Goal: Contribute content: Contribute content

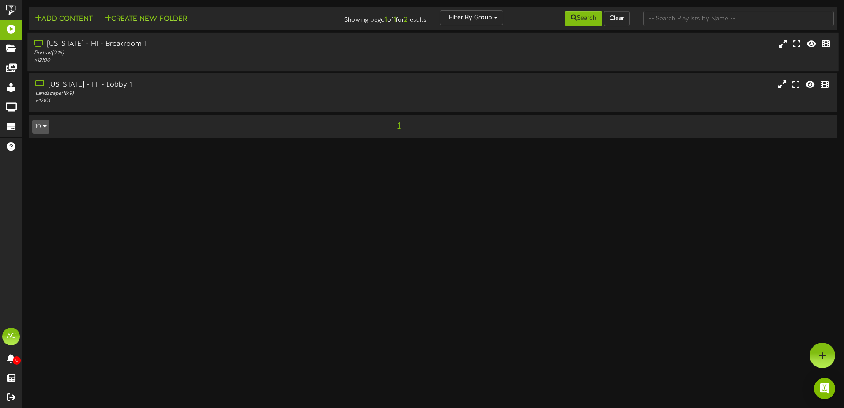
click at [128, 41] on div "[US_STATE] - HI - Breakroom 1" at bounding box center [196, 44] width 325 height 10
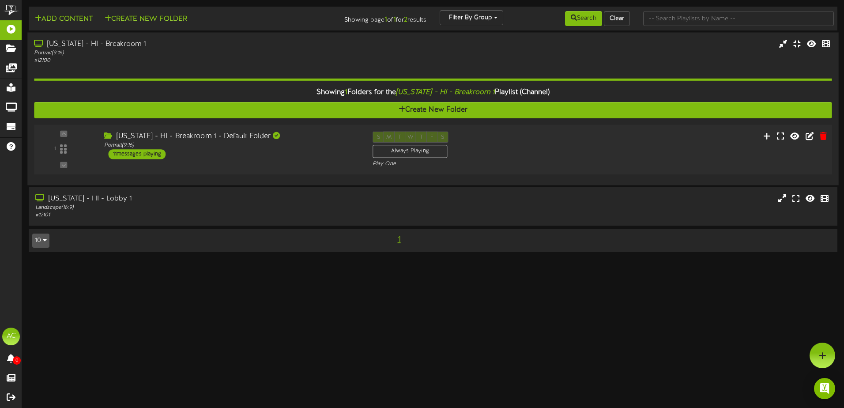
click at [162, 153] on div "11 messages playing" at bounding box center [137, 154] width 57 height 10
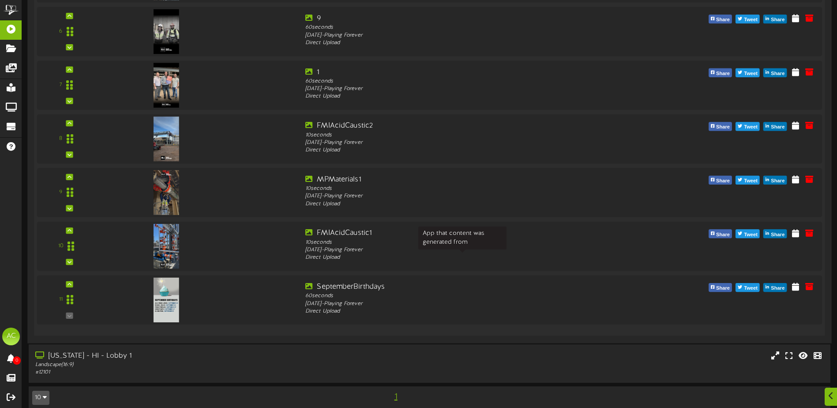
scroll to position [491, 0]
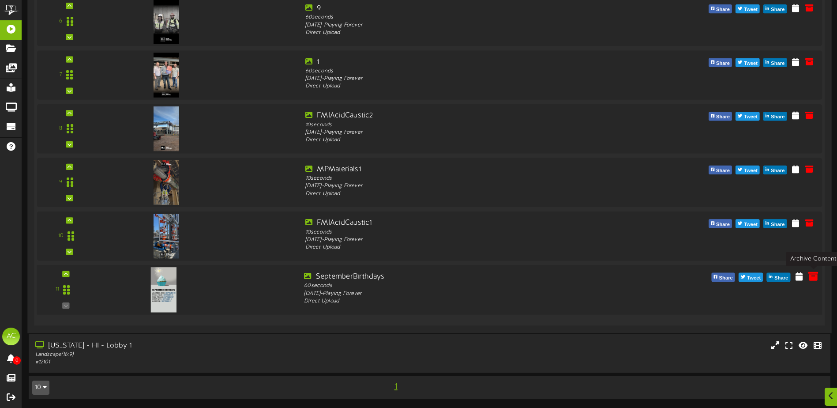
click at [810, 279] on icon at bounding box center [814, 276] width 10 height 10
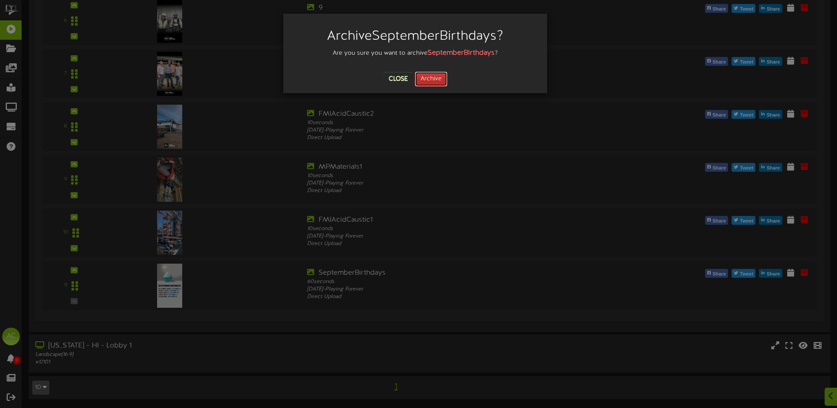
click at [431, 75] on button "Archive" at bounding box center [431, 79] width 33 height 15
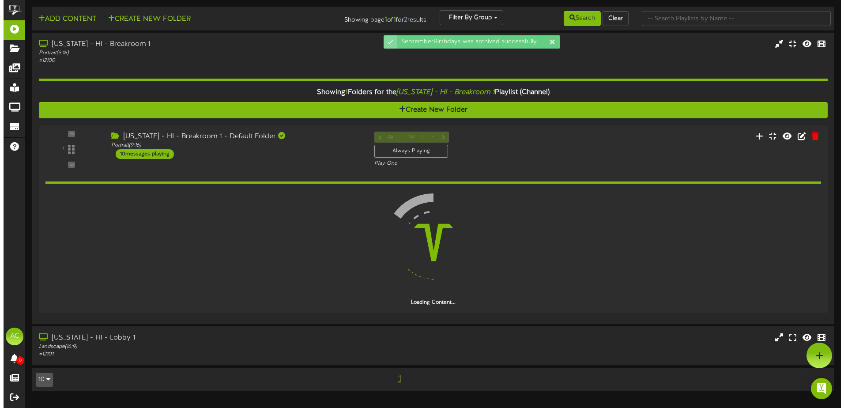
scroll to position [0, 0]
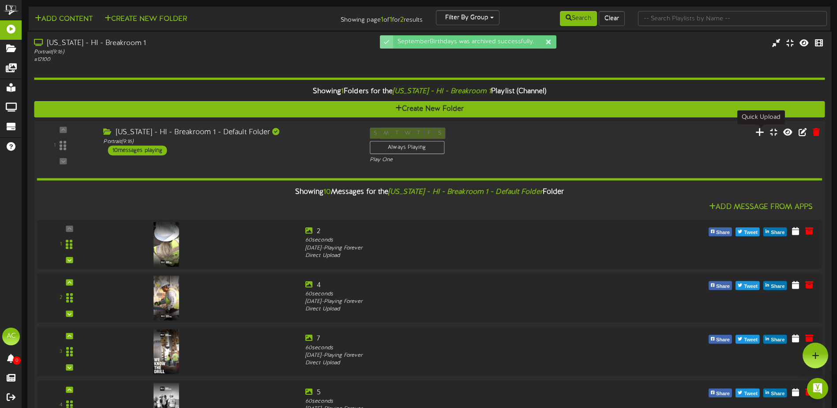
click at [759, 132] on icon at bounding box center [760, 132] width 9 height 10
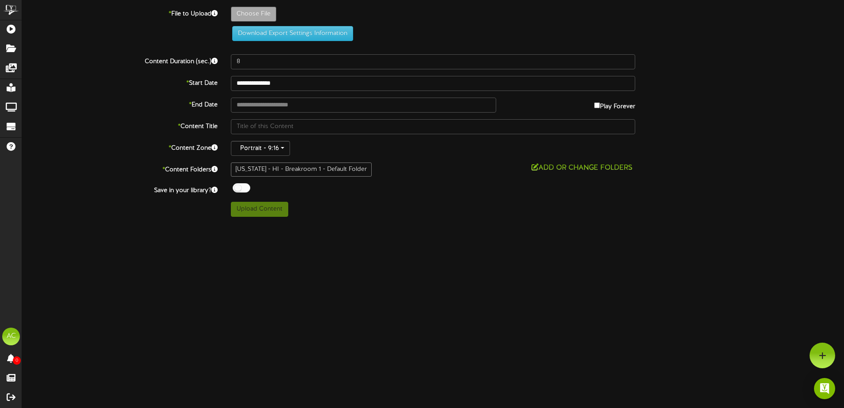
click at [104, 37] on div "Download Export Settings Information" at bounding box center [433, 24] width 849 height 34
click at [638, 220] on div "ChannelValet Playlists Folders Messages My Library Groups Devices Help AC Alexi…" at bounding box center [422, 111] width 844 height 223
click at [730, 22] on div "Choose File" at bounding box center [537, 16] width 626 height 19
click at [91, 30] on div "Download Export Settings Information" at bounding box center [433, 24] width 849 height 34
click at [93, 72] on div "**********" at bounding box center [433, 112] width 822 height 210
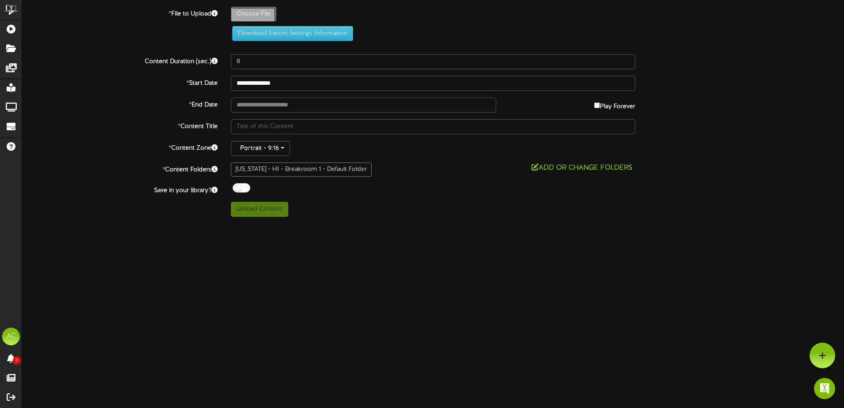
type input "**********"
type input "October"
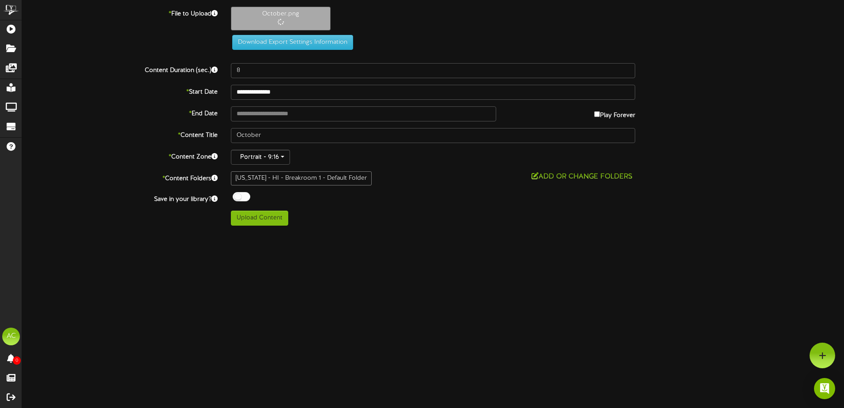
click at [367, 232] on html "ChannelValet Playlists Folders Messages My Library Groups Devices Help AC Alexi…" at bounding box center [422, 116] width 844 height 232
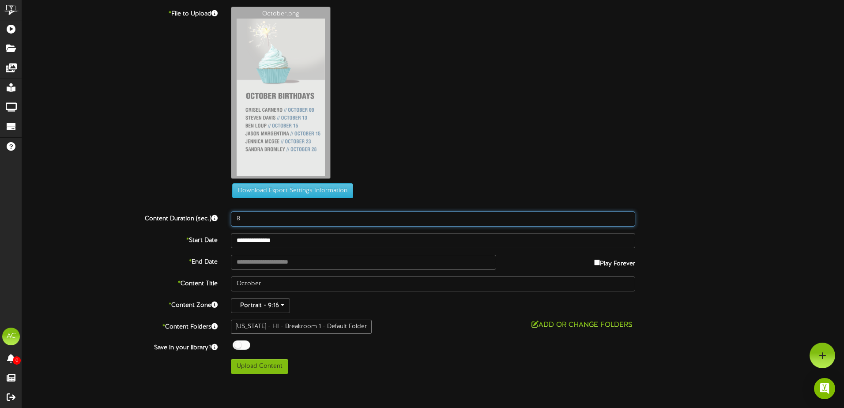
click at [270, 216] on input "8" at bounding box center [433, 218] width 404 height 15
type input "60"
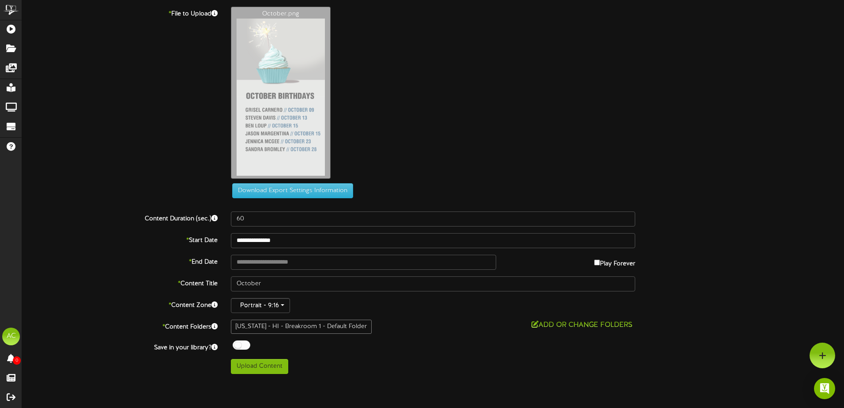
click at [629, 120] on div "October.png" at bounding box center [537, 95] width 626 height 177
click at [475, 336] on div "**********" at bounding box center [433, 190] width 822 height 367
click at [275, 370] on button "Upload Content" at bounding box center [259, 366] width 57 height 15
type input "**********"
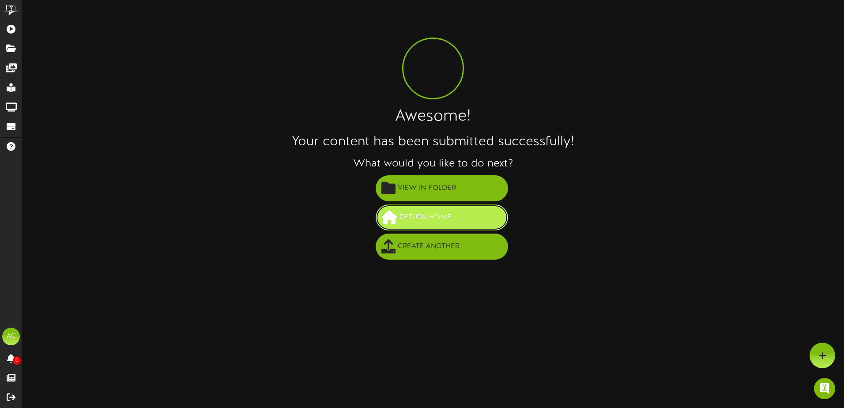
click at [462, 219] on button "Return Home" at bounding box center [442, 217] width 132 height 26
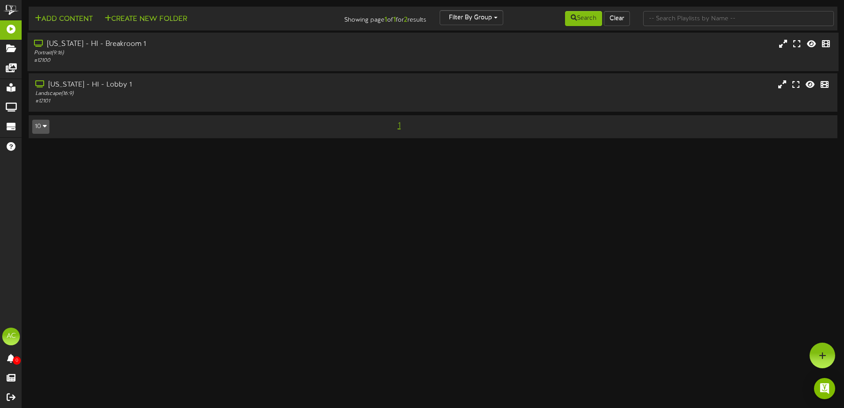
click at [142, 50] on div "Portrait ( 9:16 )" at bounding box center [196, 53] width 325 height 8
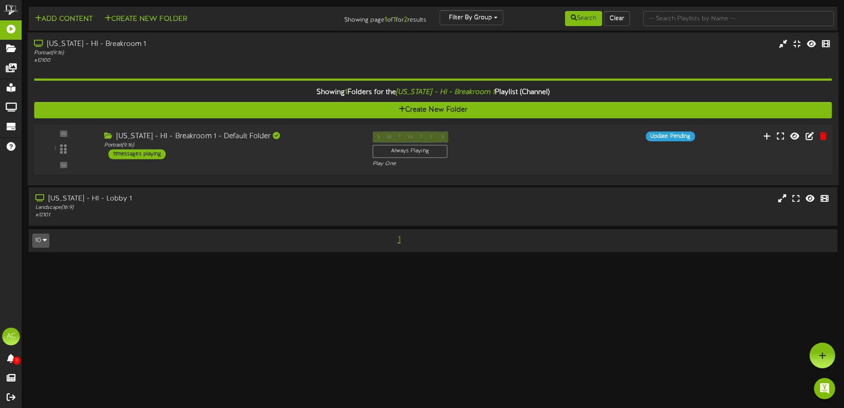
click at [145, 152] on div "11 messages playing" at bounding box center [137, 154] width 57 height 10
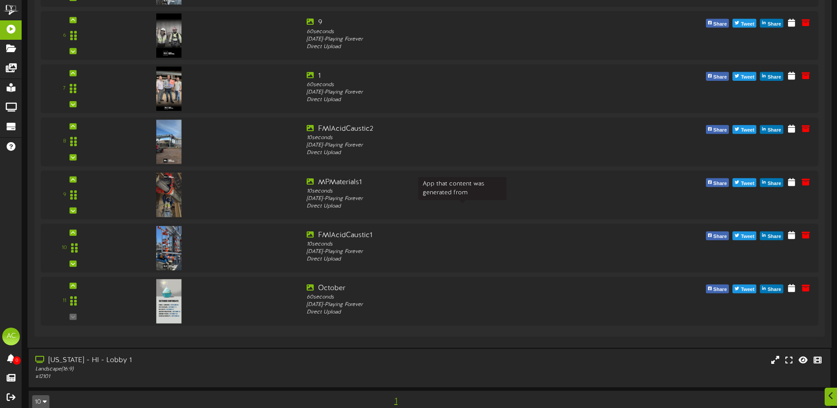
scroll to position [491, 0]
